Goal: Find specific page/section: Find specific page/section

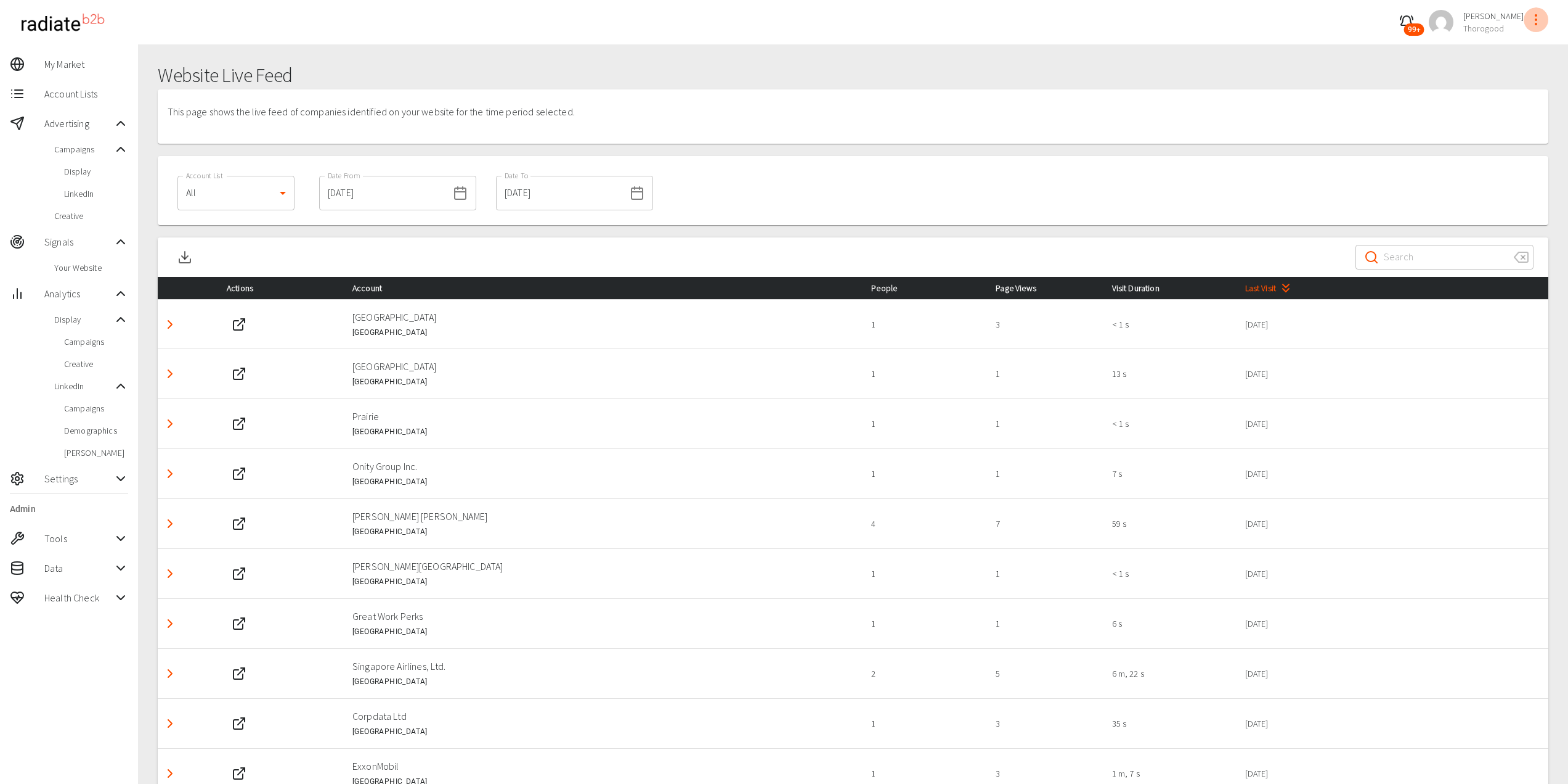
click at [1537, 18] on icon "profile-menu" at bounding box center [1536, 19] width 15 height 15
click at [85, 262] on div at bounding box center [788, 392] width 1578 height 784
click at [76, 267] on span "Your Website" at bounding box center [91, 267] width 74 height 12
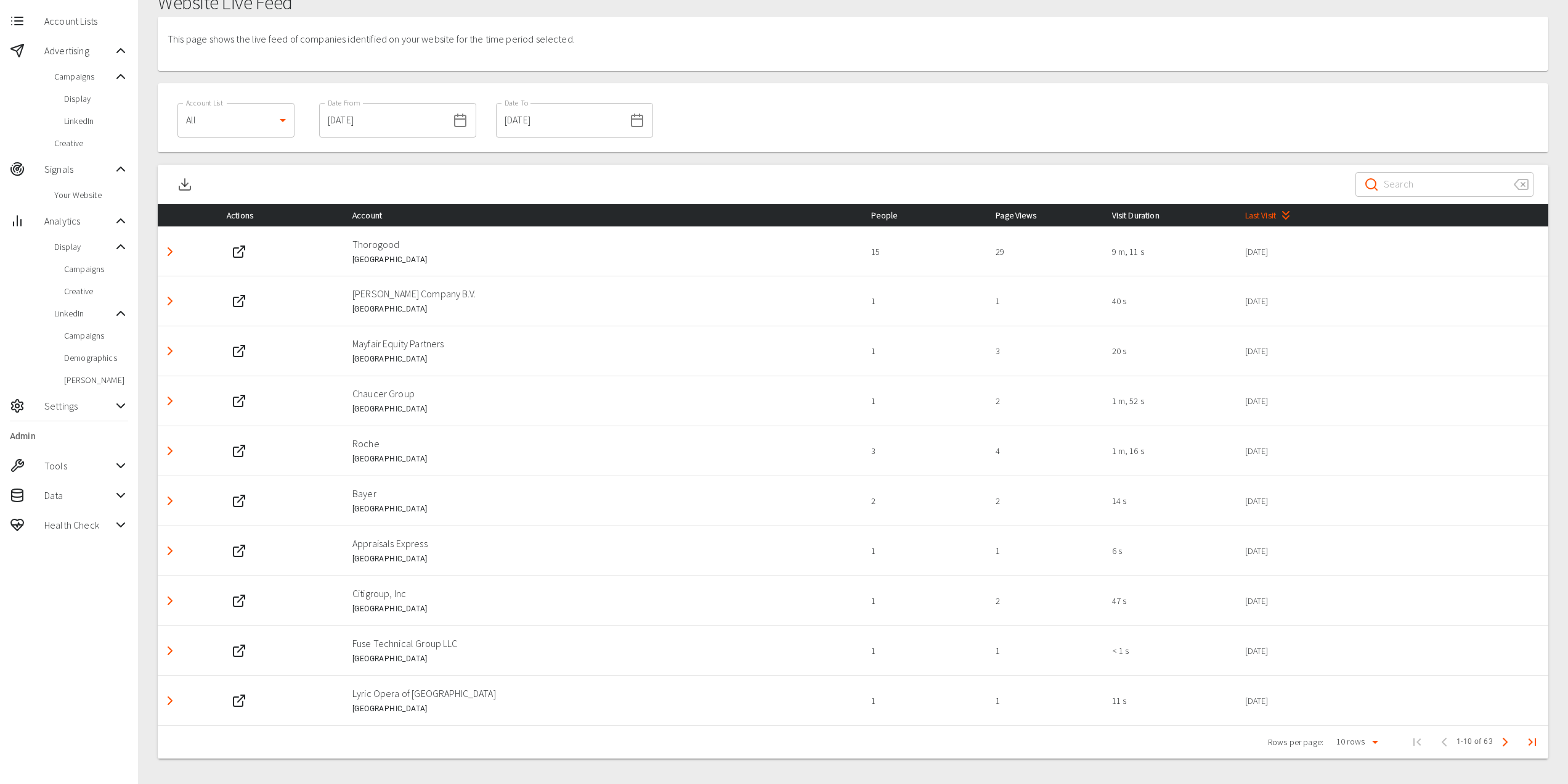
scroll to position [82, 0]
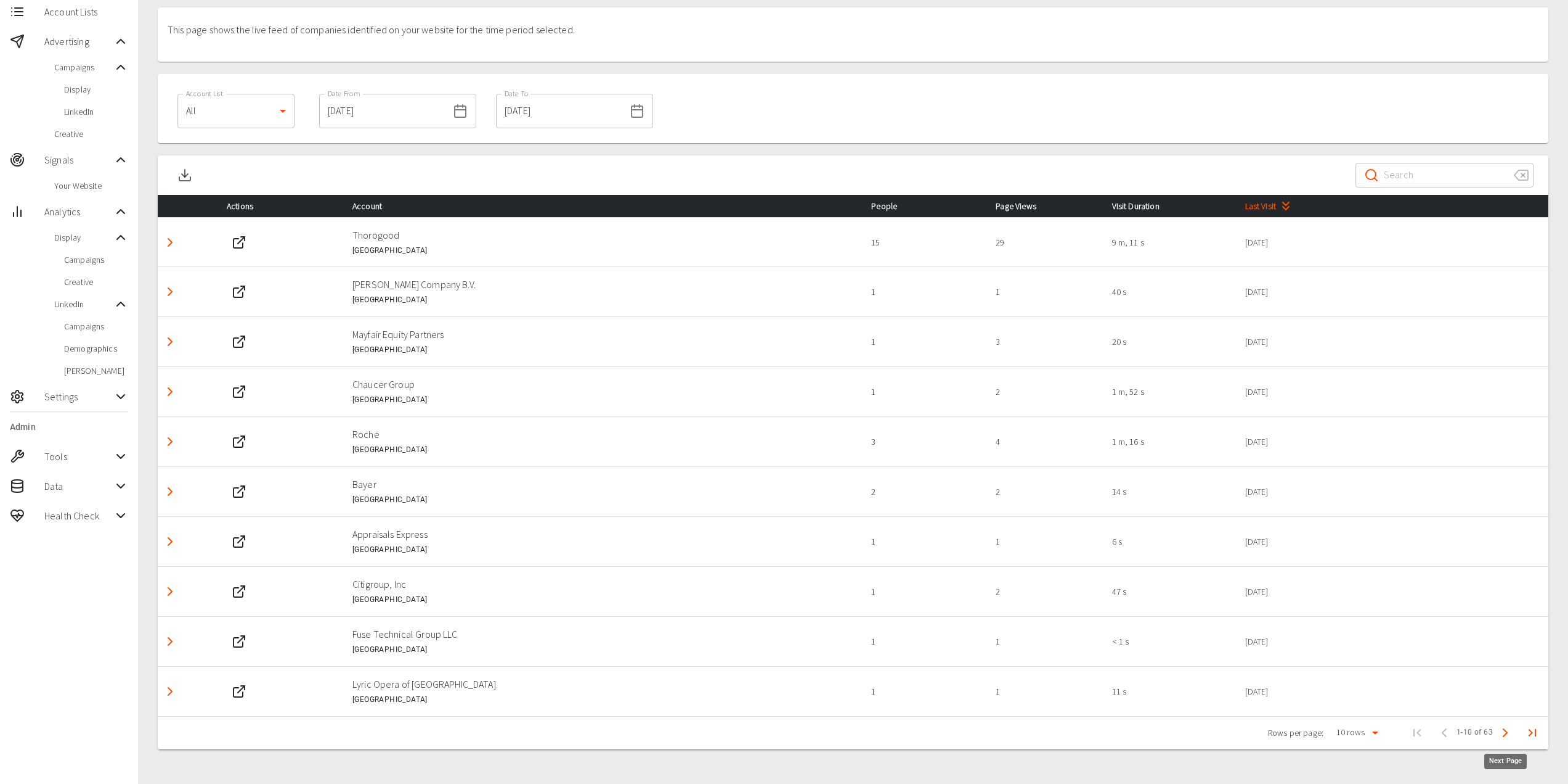
click at [1504, 730] on polyline "Next Page" at bounding box center [1505, 732] width 4 height 7
click at [1451, 732] on button "Previous Page" at bounding box center [1440, 732] width 25 height 25
click at [1448, 732] on span "Previous Page" at bounding box center [1445, 732] width 25 height 25
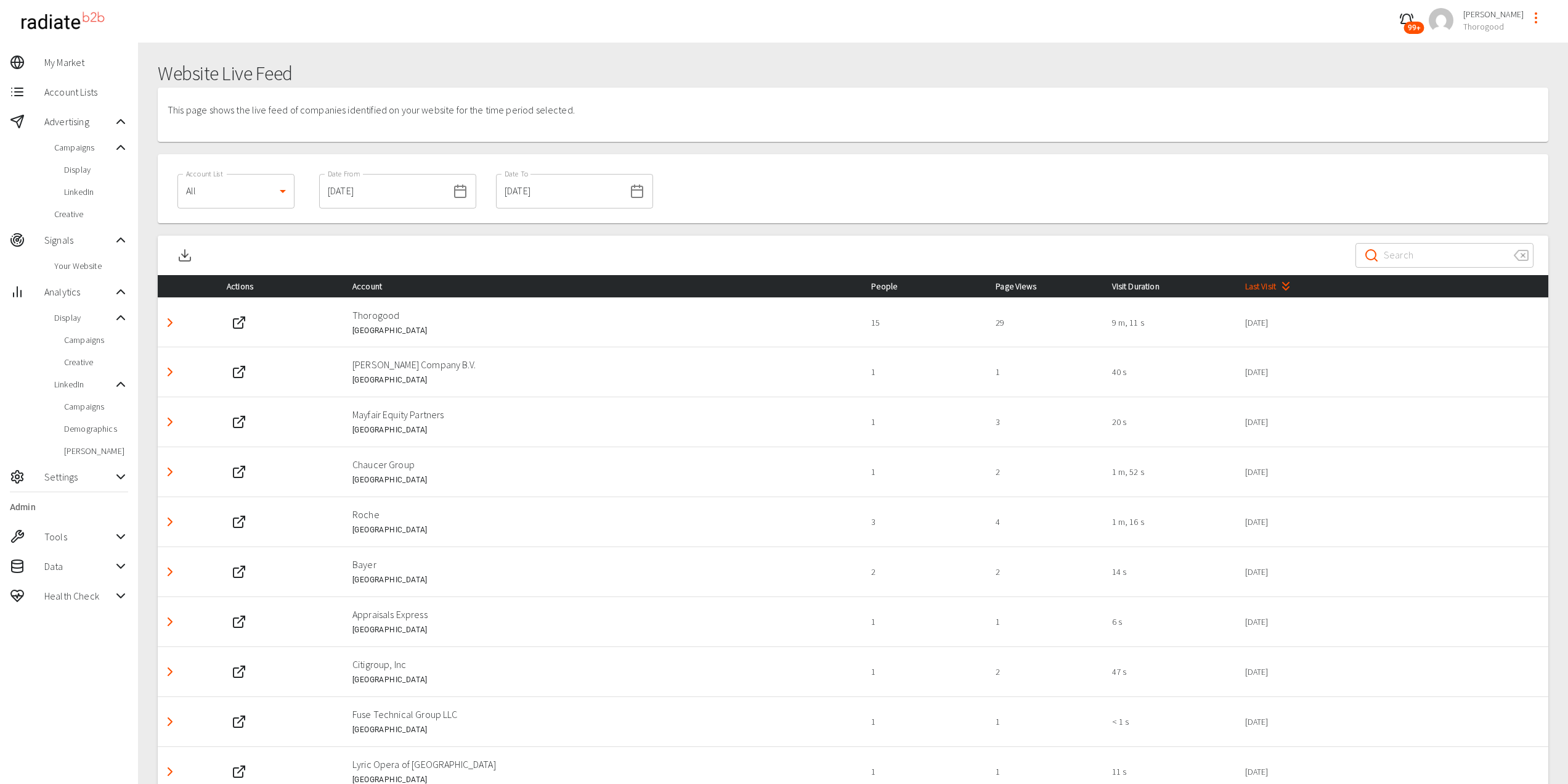
scroll to position [0, 0]
